Goal: Information Seeking & Learning: Learn about a topic

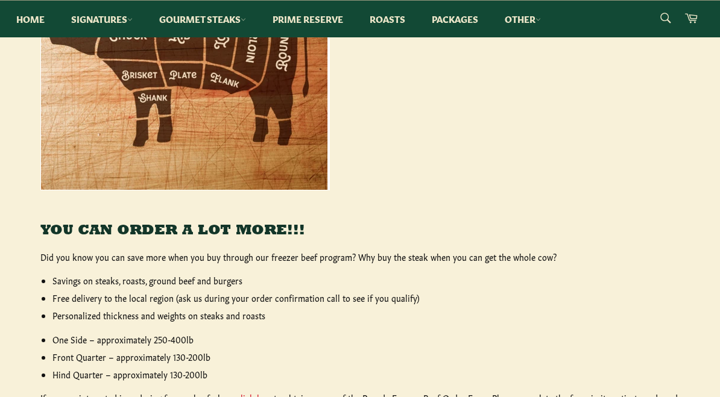
scroll to position [534, 0]
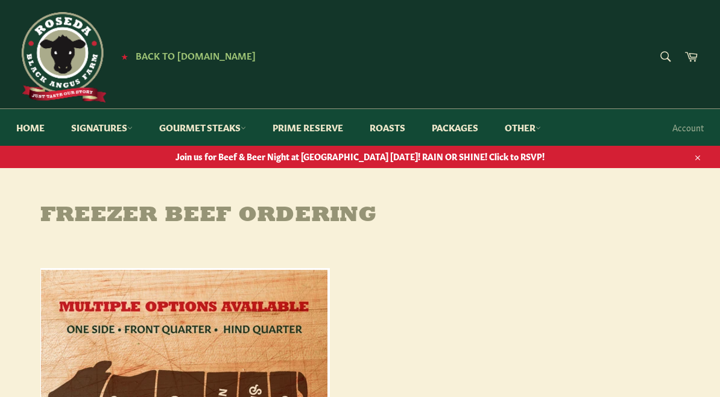
click at [528, 118] on link "Other" at bounding box center [522, 127] width 60 height 37
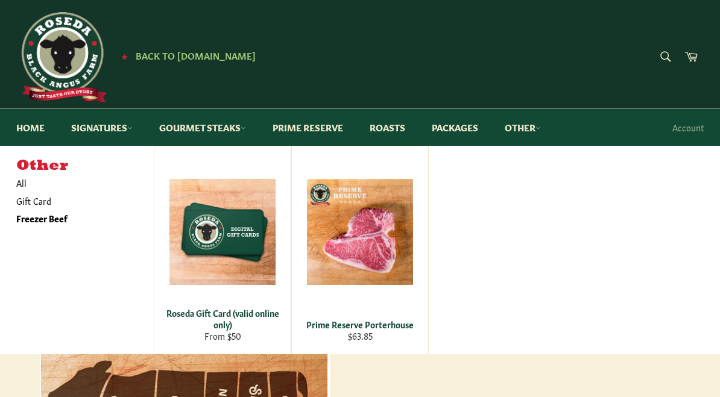
click at [468, 125] on link "Packages" at bounding box center [454, 127] width 71 height 37
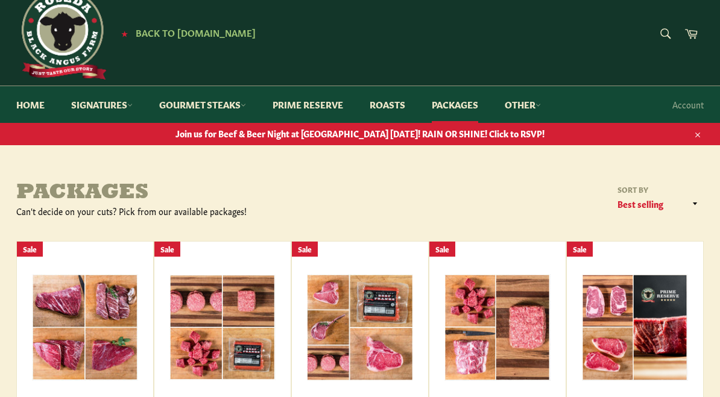
scroll to position [151, 0]
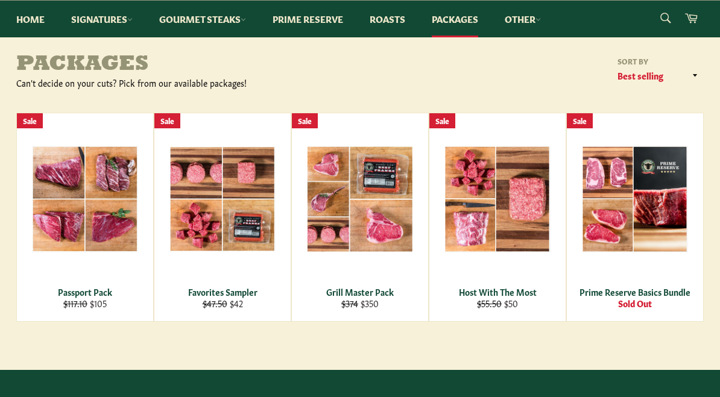
click at [23, 13] on link "Home" at bounding box center [30, 19] width 52 height 37
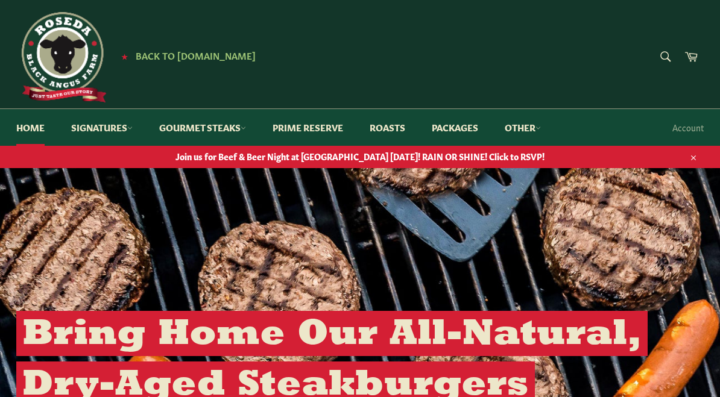
click at [155, 51] on span "Back to [DOMAIN_NAME]" at bounding box center [196, 55] width 120 height 13
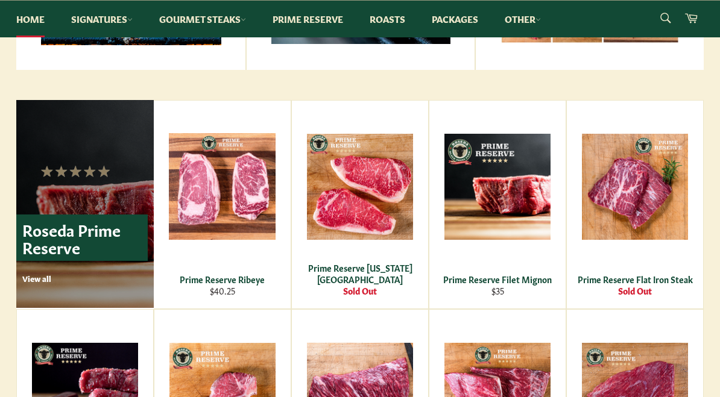
scroll to position [771, 0]
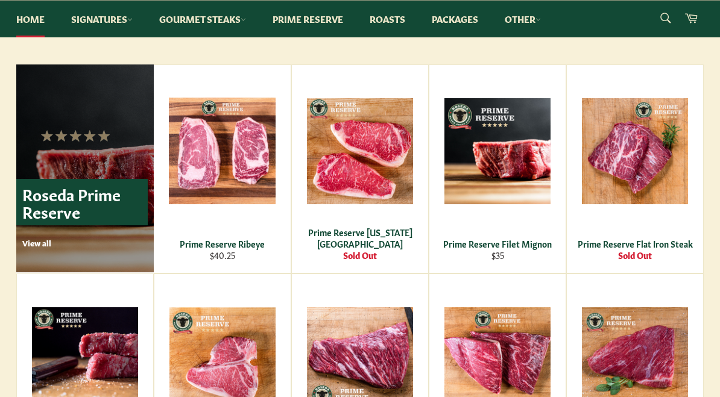
click at [195, 243] on div "Prime Reserve Ribeye" at bounding box center [223, 243] width 122 height 11
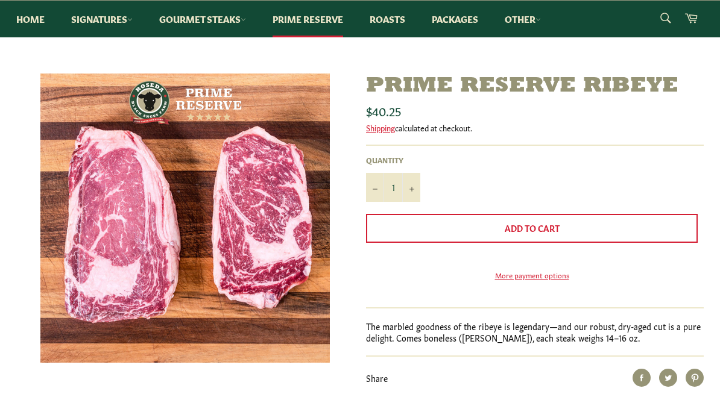
scroll to position [121, 0]
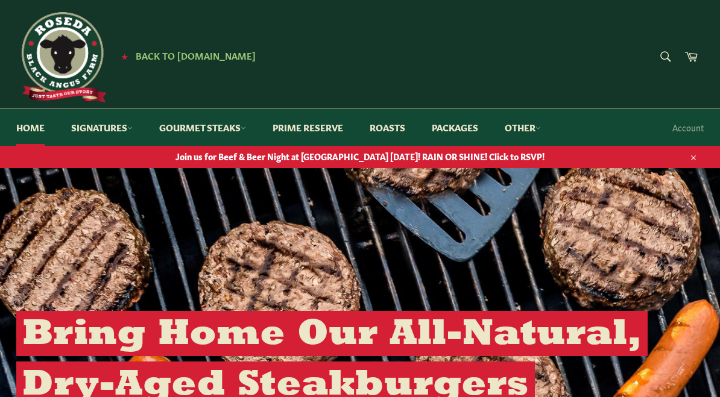
click at [468, 126] on link "Packages" at bounding box center [454, 127] width 71 height 37
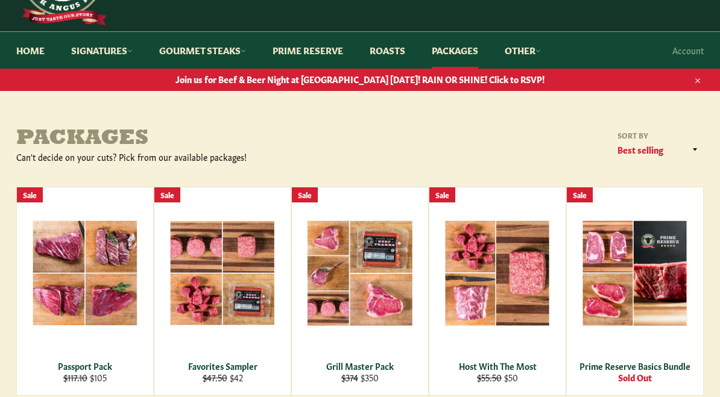
scroll to position [139, 0]
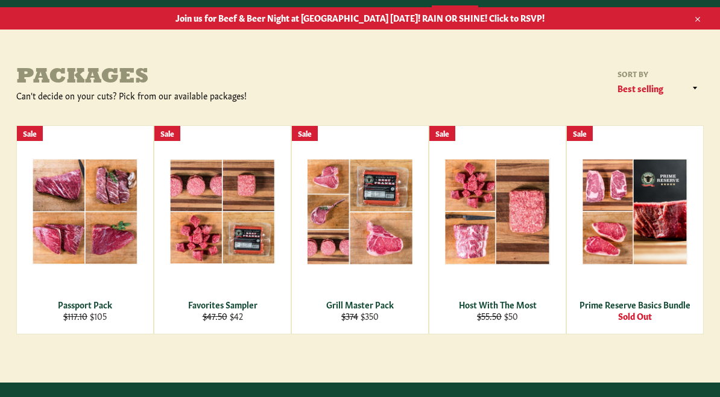
click at [72, 305] on div "Passport Pack" at bounding box center [85, 304] width 121 height 11
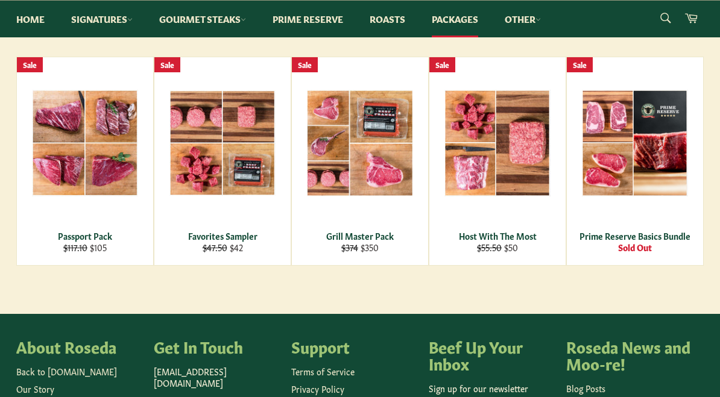
click at [518, 238] on div "Host With The Most" at bounding box center [497, 235] width 121 height 11
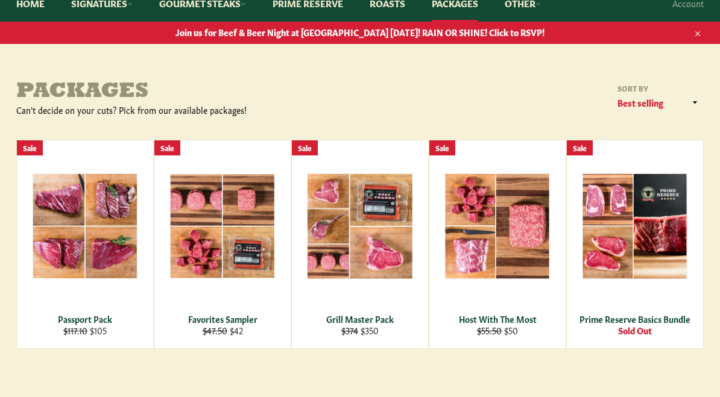
scroll to position [0, 0]
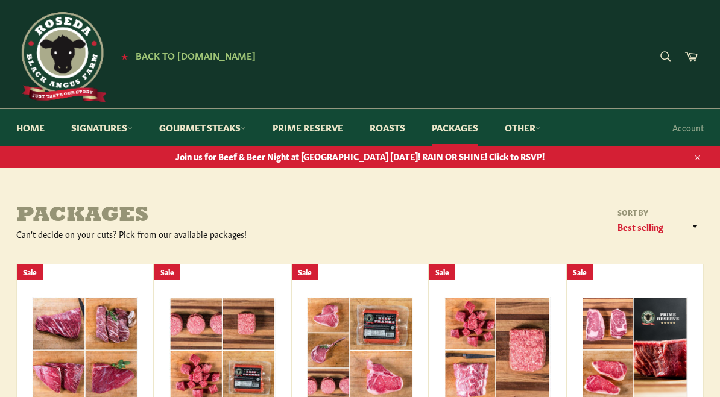
click at [237, 151] on span "Join us for Beef & Beer Night at [GEOGRAPHIC_DATA] [DATE]! RAIN OR SHINE! Click…" at bounding box center [360, 156] width 720 height 11
click at [69, 53] on img at bounding box center [61, 57] width 90 height 90
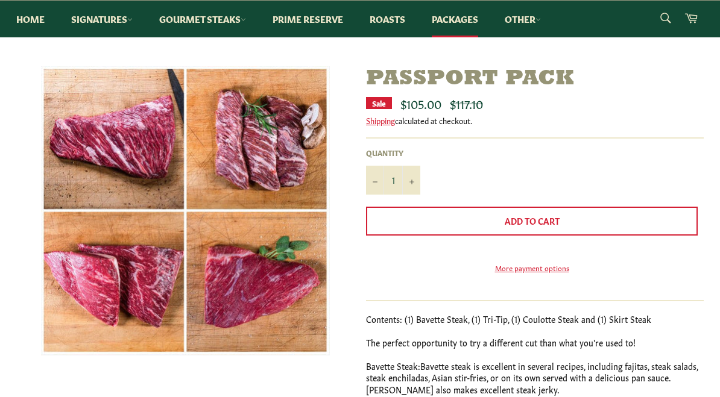
scroll to position [139, 0]
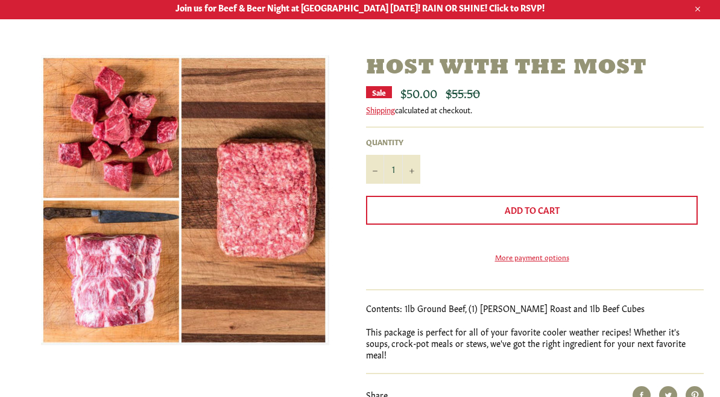
scroll to position [149, 0]
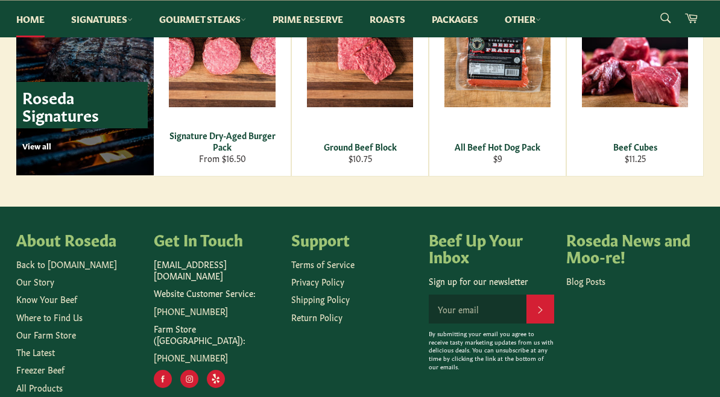
scroll to position [1762, 0]
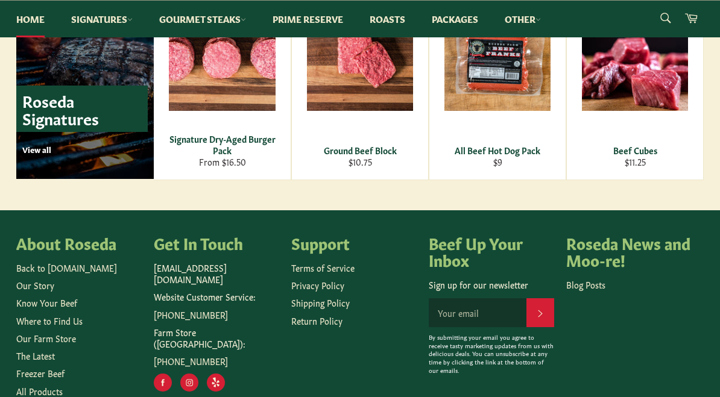
click at [63, 302] on link "Know Your Beef" at bounding box center [46, 303] width 61 height 12
